Goal: Information Seeking & Learning: Learn about a topic

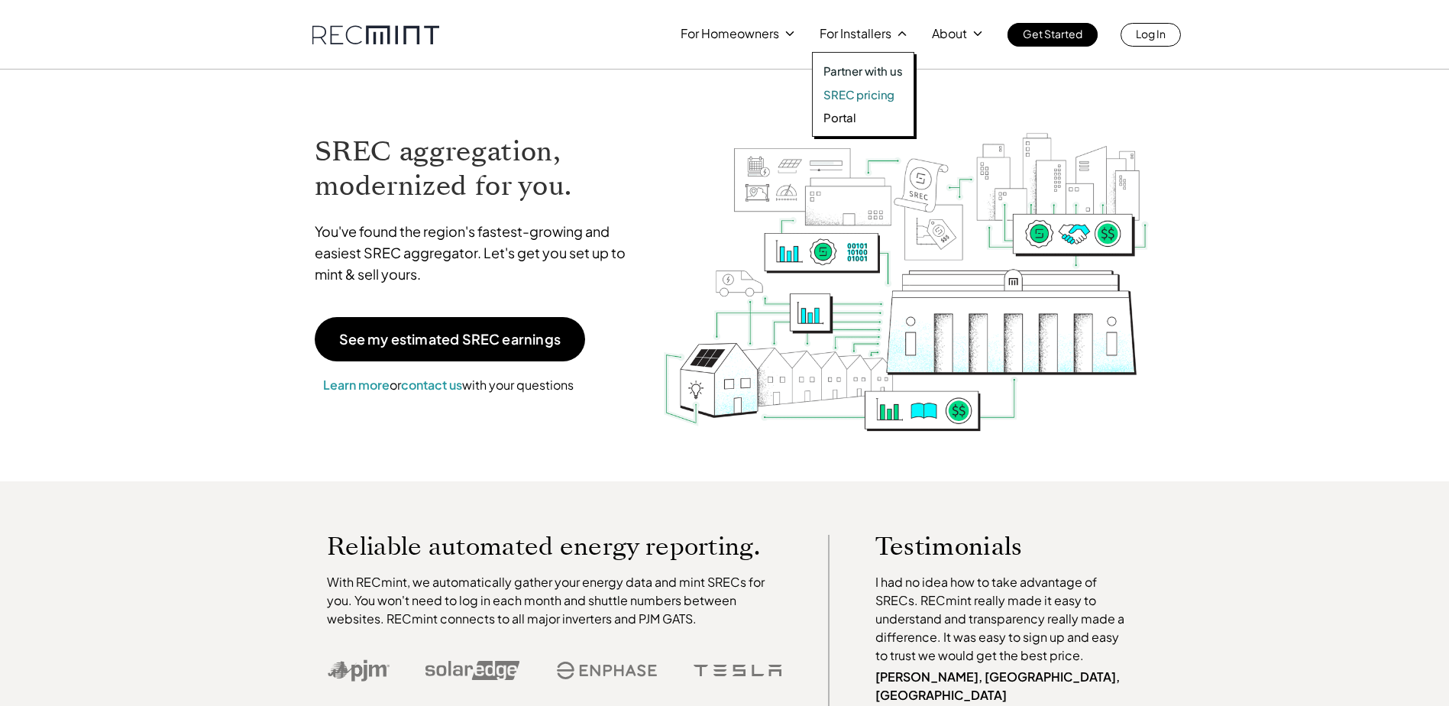
click at [865, 94] on p "SREC pricing" at bounding box center [859, 94] width 71 height 15
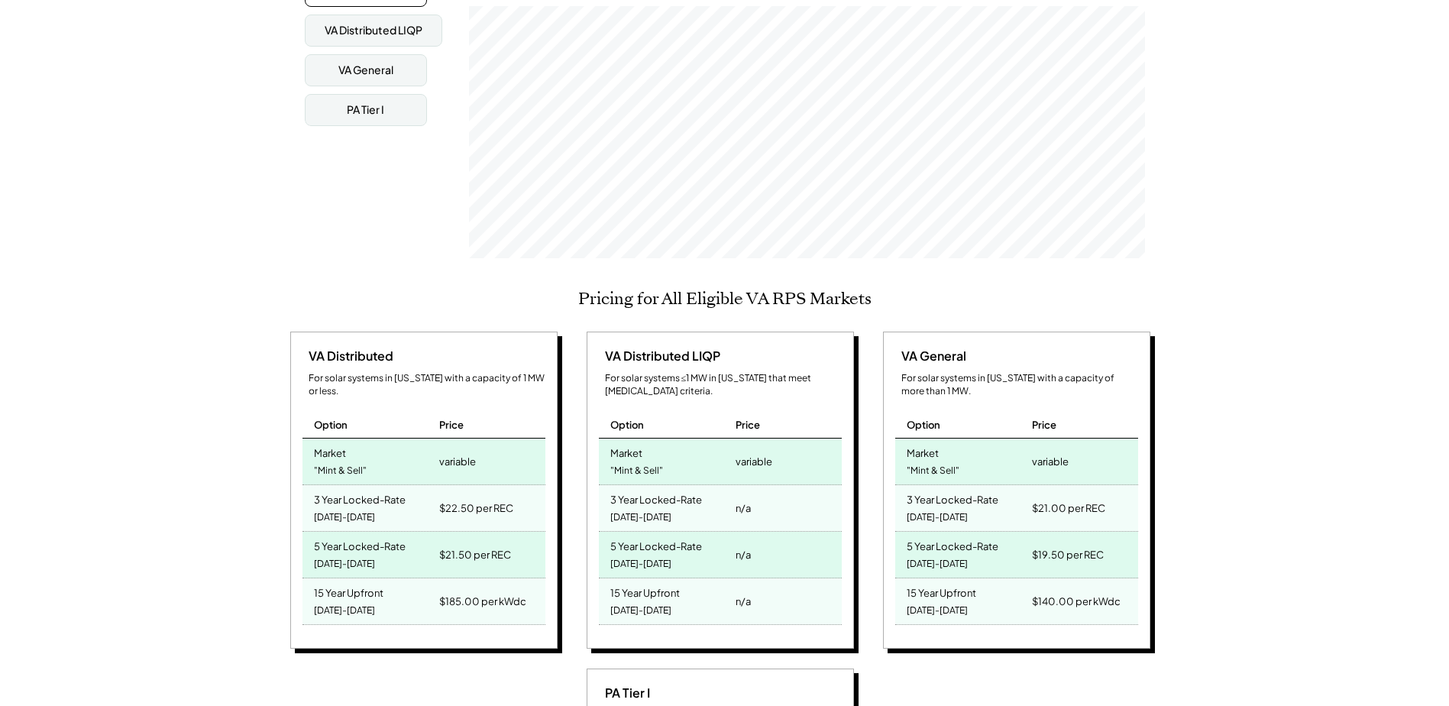
scroll to position [458, 0]
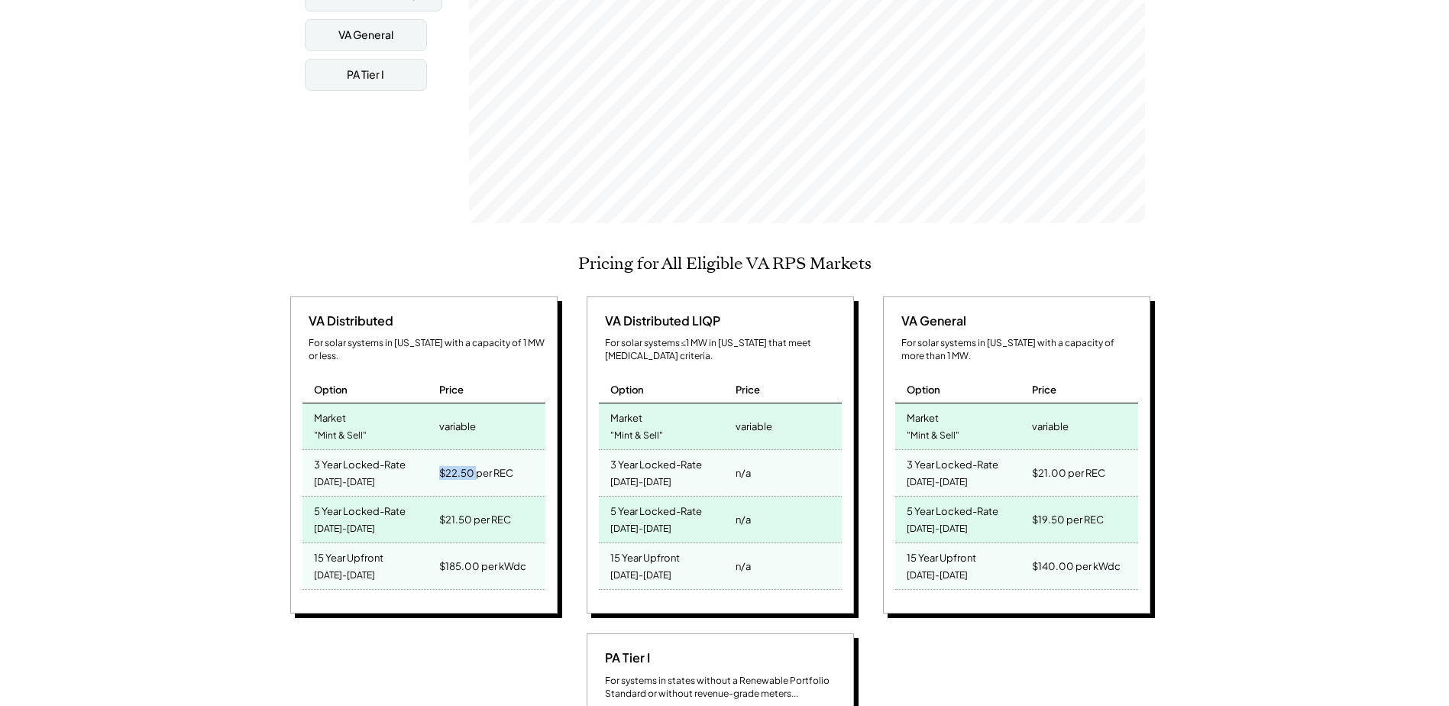
drag, startPoint x: 436, startPoint y: 446, endPoint x: 479, endPoint y: 446, distance: 42.8
click at [479, 450] on div "$22.50 per REC" at bounding box center [490, 473] width 109 height 46
click at [217, 516] on div "Virginia SREC Market Pricing View other state pricing See your estimated SREC e…" at bounding box center [724, 719] width 1449 height 1913
drag, startPoint x: 316, startPoint y: 488, endPoint x: 480, endPoint y: 501, distance: 164.8
click at [480, 501] on div "5 Year Locked-Rate 2025-2029 $21.50 per REC" at bounding box center [424, 520] width 243 height 47
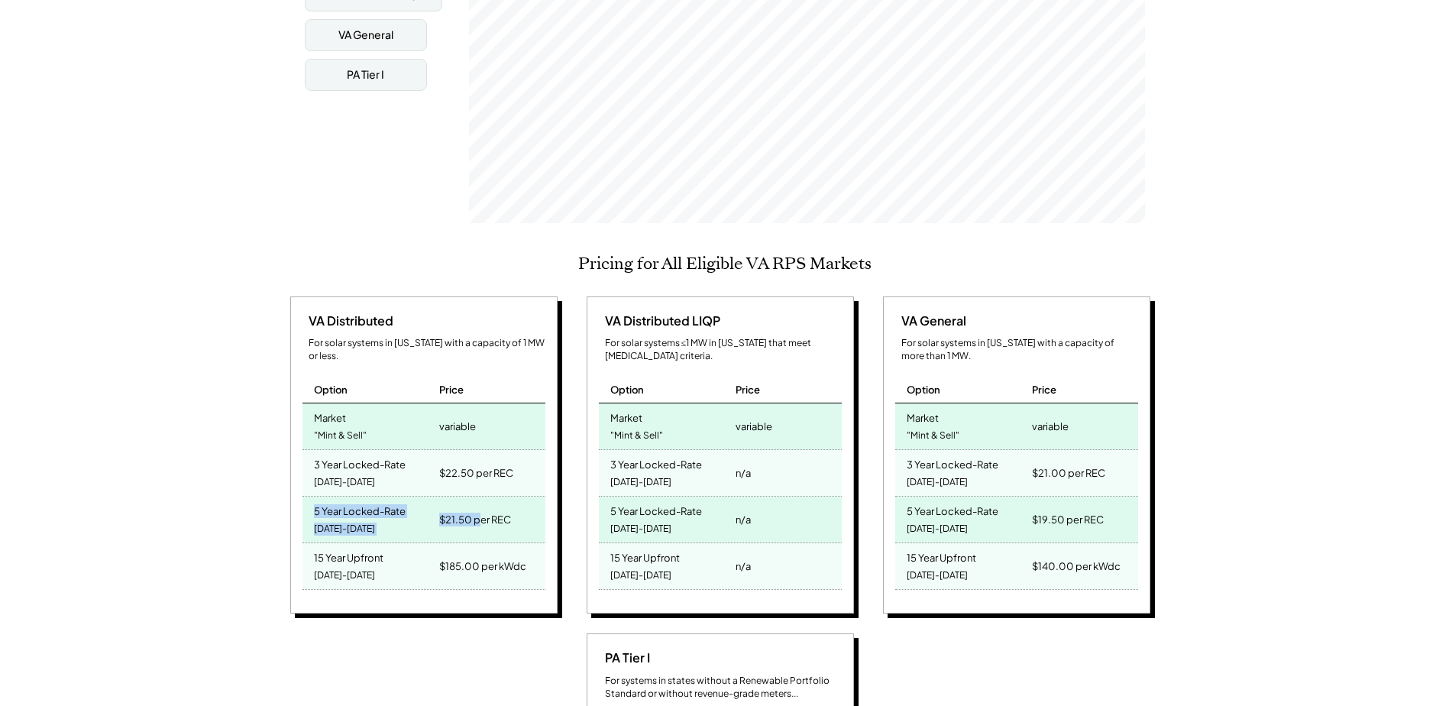
drag, startPoint x: 480, startPoint y: 501, endPoint x: 462, endPoint y: 505, distance: 18.7
click at [474, 508] on div "$21.50 per REC" at bounding box center [490, 520] width 109 height 46
drag, startPoint x: 314, startPoint y: 443, endPoint x: 474, endPoint y: 452, distance: 160.7
click at [474, 452] on div "3 Year Locked-Rate 2025-2027 $22.50 per REC" at bounding box center [424, 473] width 243 height 47
drag, startPoint x: 474, startPoint y: 452, endPoint x: 467, endPoint y: 462, distance: 12.5
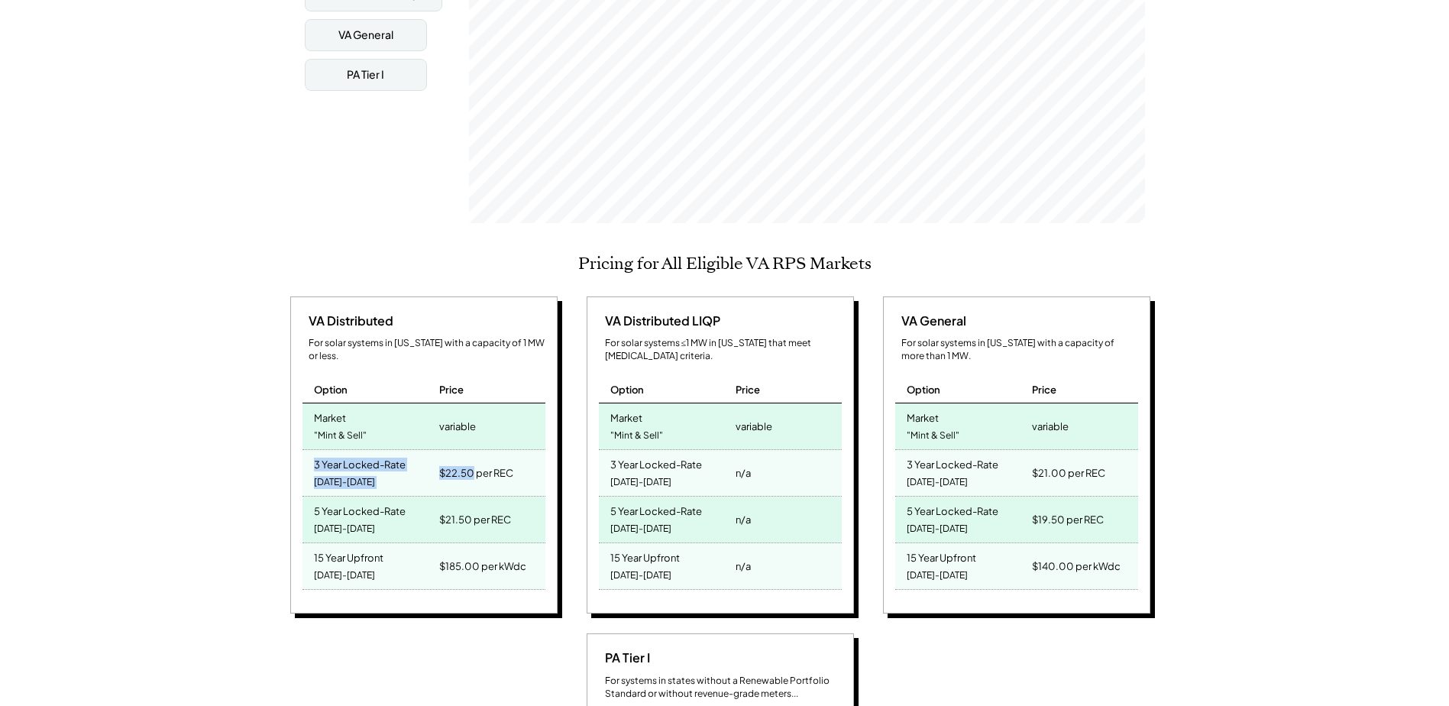
click at [467, 462] on div "$22.50 per REC" at bounding box center [490, 473] width 109 height 46
drag, startPoint x: 316, startPoint y: 533, endPoint x: 495, endPoint y: 548, distance: 180.1
click at [495, 548] on div "15 Year Upfront 2025-2039 $185.00 per kWdc" at bounding box center [424, 566] width 243 height 47
drag, startPoint x: 495, startPoint y: 548, endPoint x: 320, endPoint y: 563, distance: 175.6
click at [320, 563] on div "15 Year Upfront 2025-2039" at bounding box center [370, 566] width 134 height 46
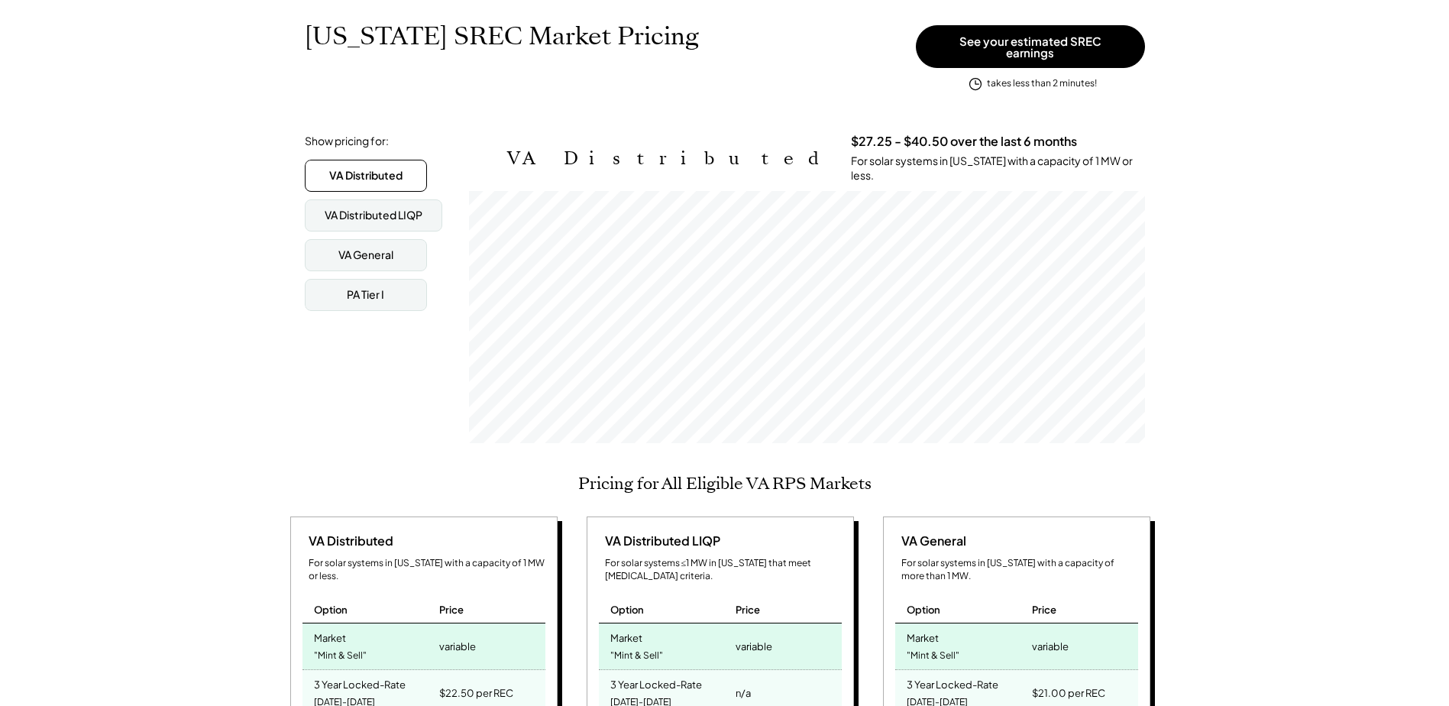
scroll to position [0, 0]
